Goal: Task Accomplishment & Management: Manage account settings

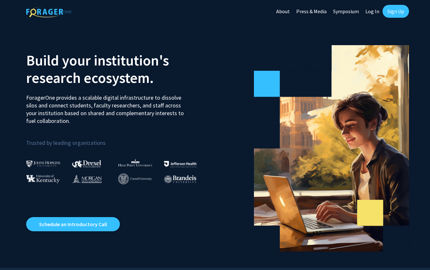
click at [370, 10] on link "Log In" at bounding box center [372, 11] width 20 height 23
select select
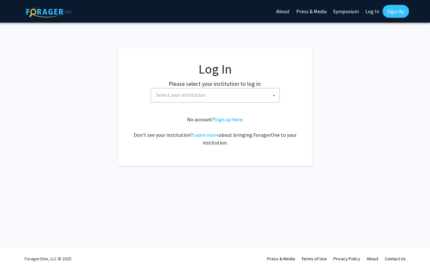
click at [393, 11] on link "Sign Up" at bounding box center [395, 11] width 26 height 13
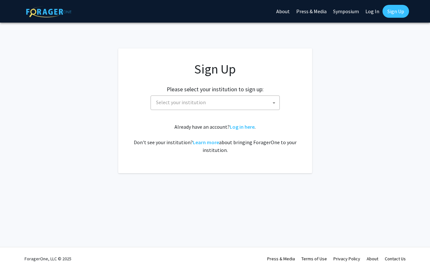
click at [273, 103] on b at bounding box center [274, 103] width 3 height 2
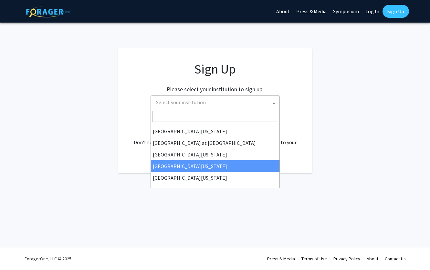
scroll to position [226, 0]
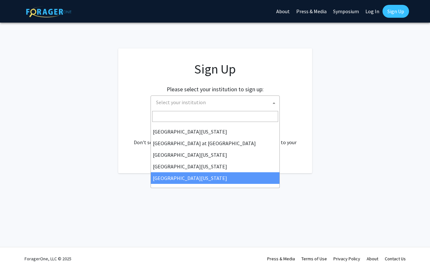
select select "33"
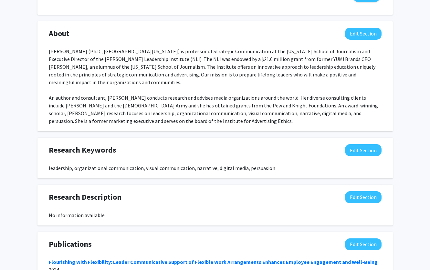
scroll to position [269, 0]
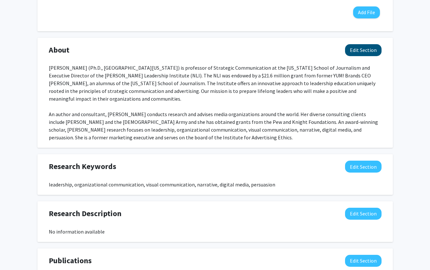
click at [363, 44] on button "Edit Section" at bounding box center [363, 50] width 37 height 12
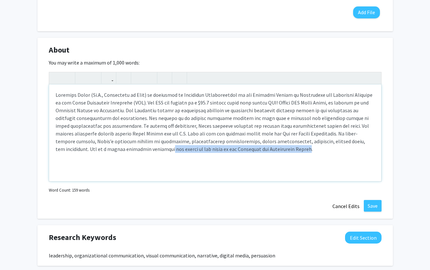
drag, startPoint x: 230, startPoint y: 143, endPoint x: 98, endPoint y: 141, distance: 132.5
click at [98, 141] on div "Note to users with screen readers: Please deactivate our accessibility plugin f…" at bounding box center [215, 133] width 332 height 97
type textarea "Margaret Duffy (Ph.D., University of Iowa) is professor of Strategic Communicat…"
click at [373, 200] on button "Save" at bounding box center [373, 206] width 18 height 12
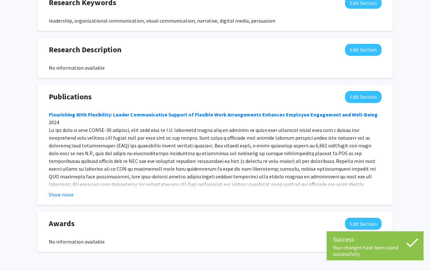
scroll to position [433, 0]
